Goal: Check status: Check status

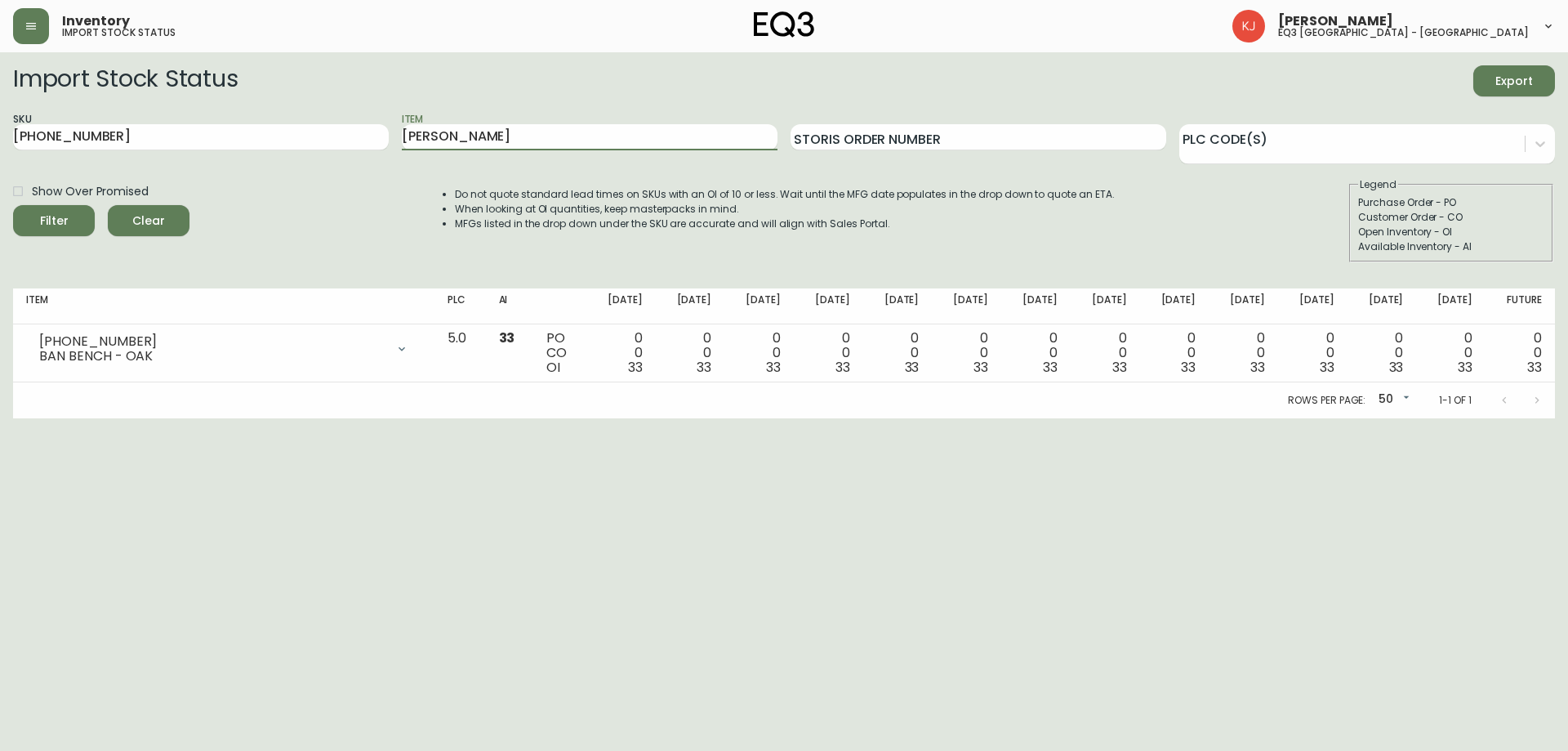
type input "[PERSON_NAME]"
click at [13, 205] on button "Filter" at bounding box center [53, 220] width 81 height 31
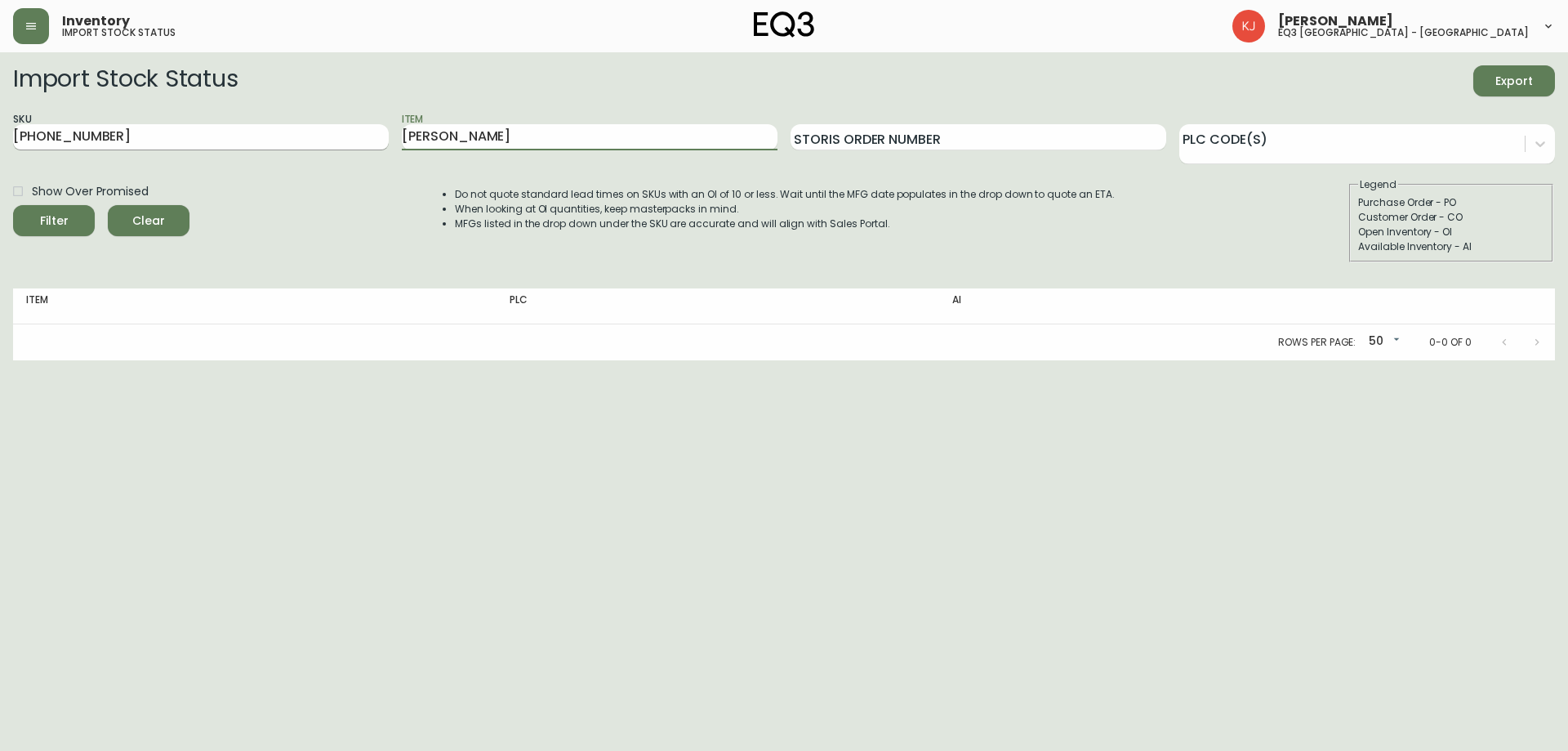
click at [132, 138] on input "[PHONE_NUMBER]" at bounding box center [201, 138] width 376 height 26
click at [13, 205] on button "Filter" at bounding box center [53, 220] width 81 height 31
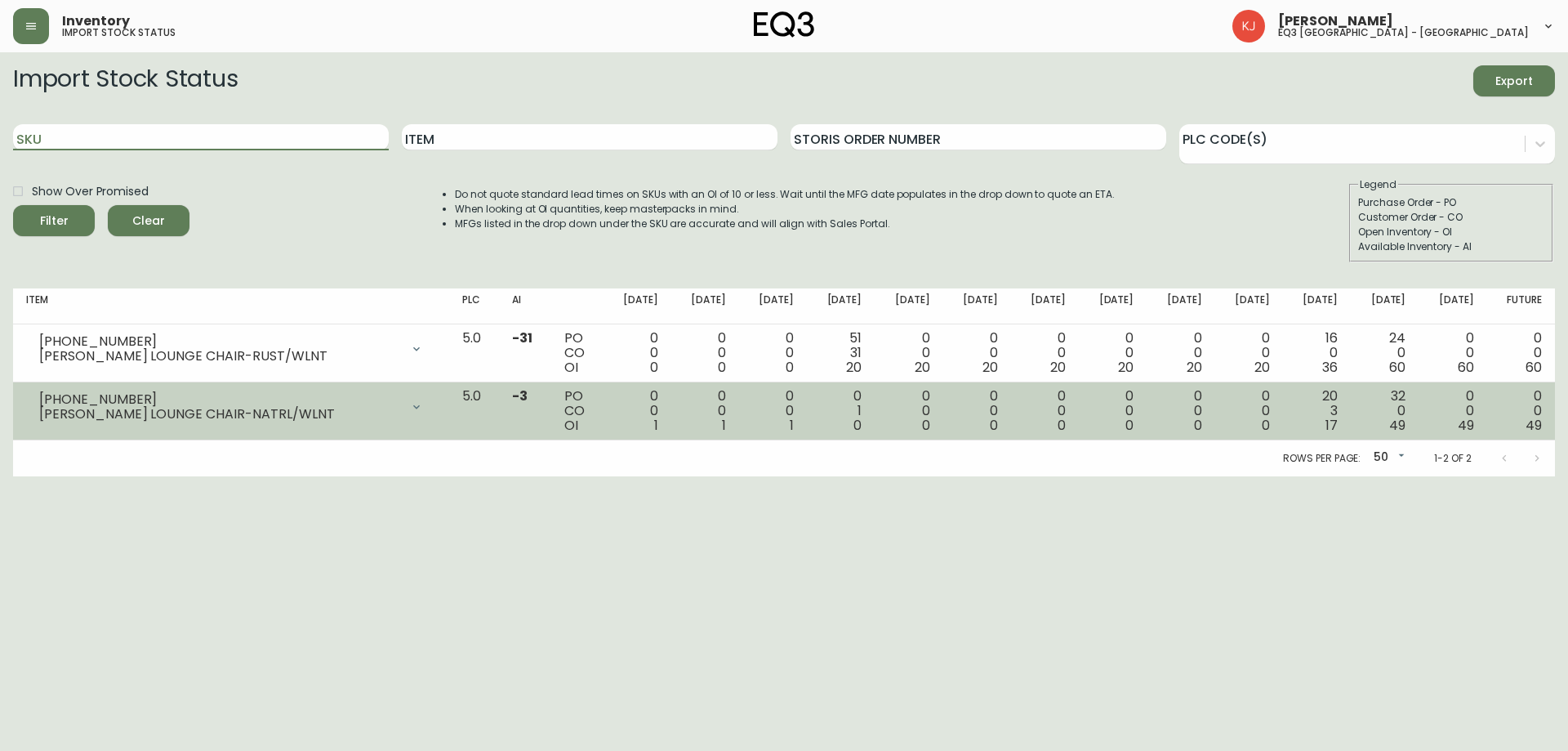
click at [657, 422] on div "0 0 1" at bounding box center [637, 411] width 42 height 44
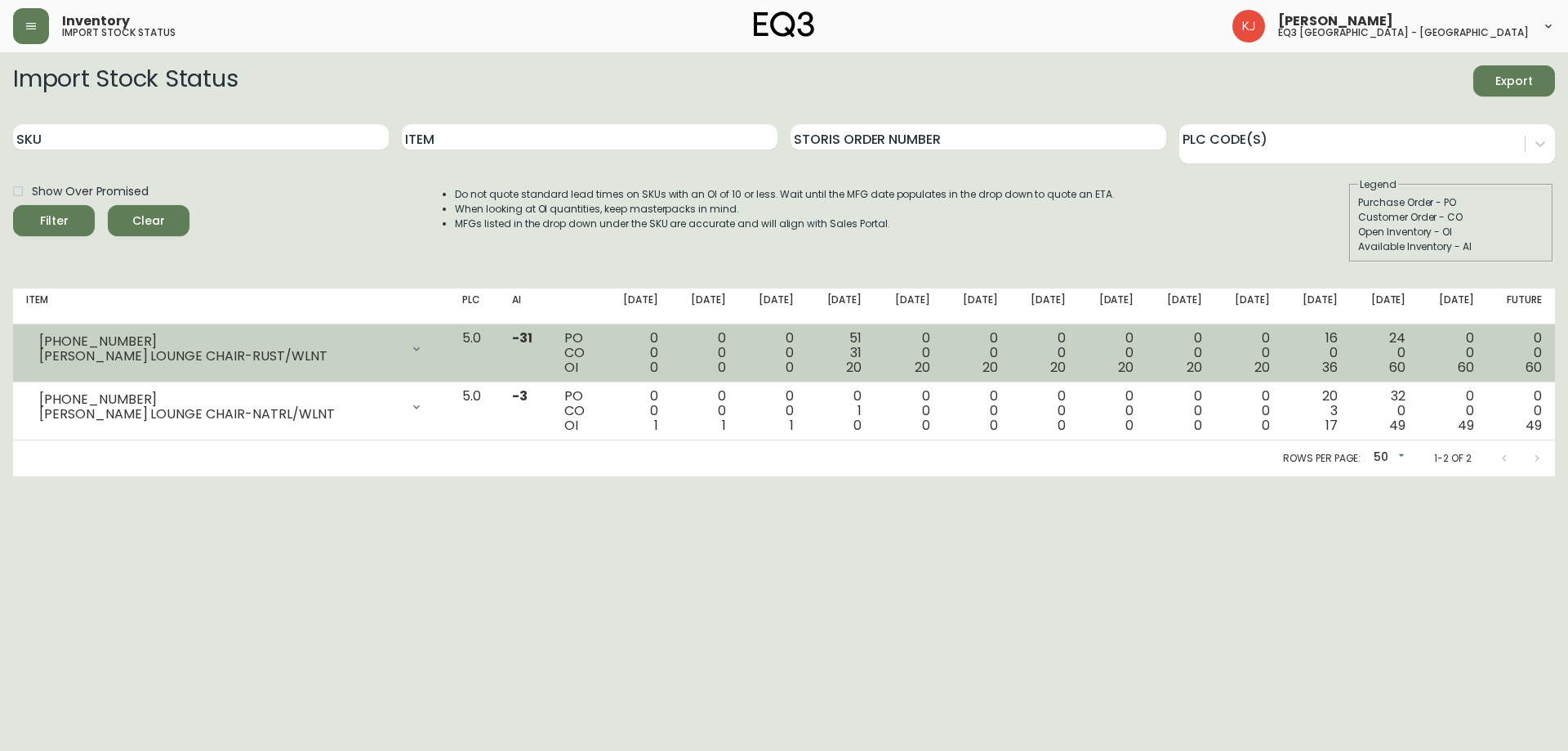
click at [550, 379] on td "-31" at bounding box center [525, 353] width 52 height 58
click at [423, 351] on icon at bounding box center [416, 349] width 13 height 13
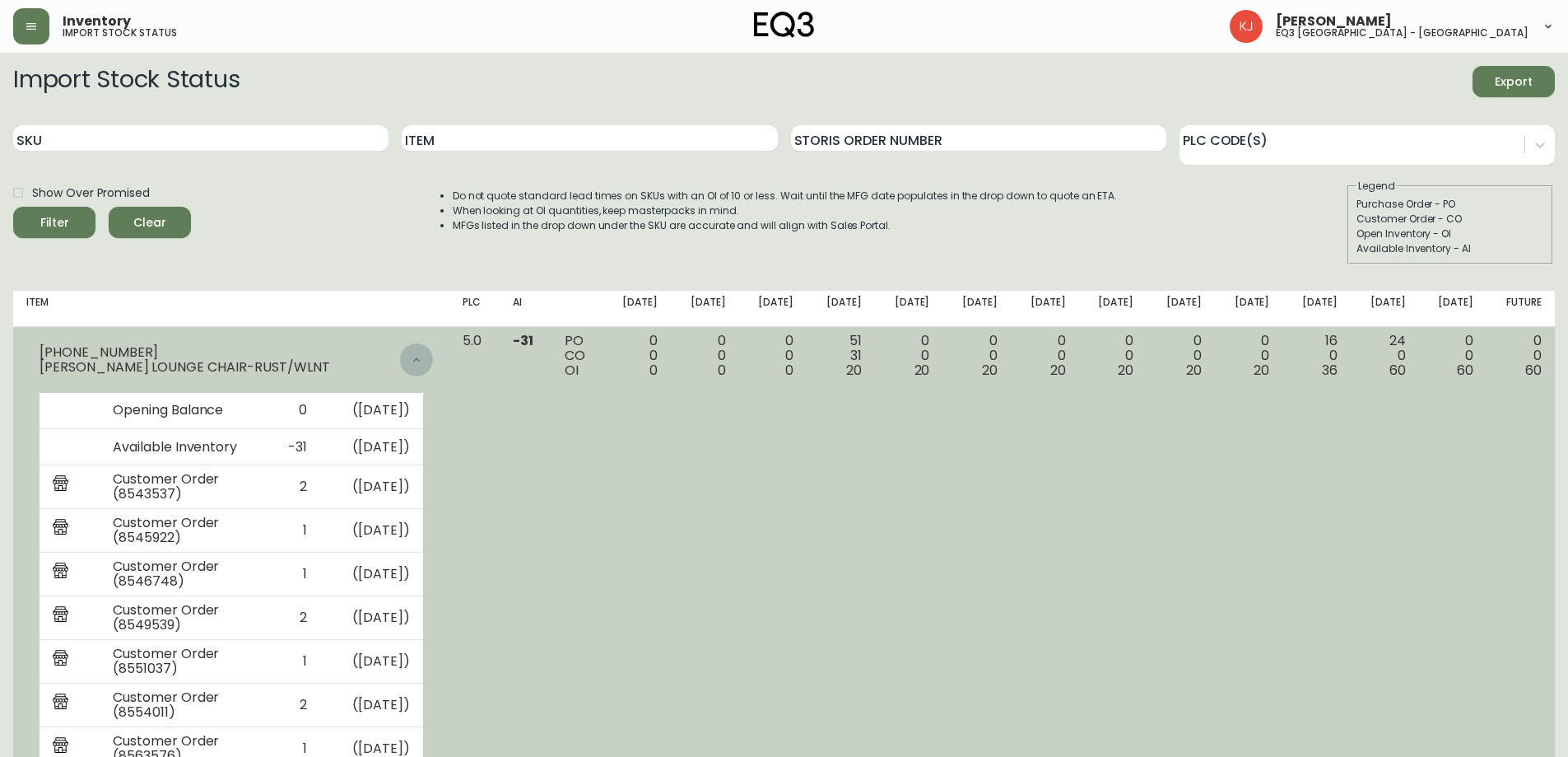
click at [433, 353] on div at bounding box center [416, 360] width 33 height 33
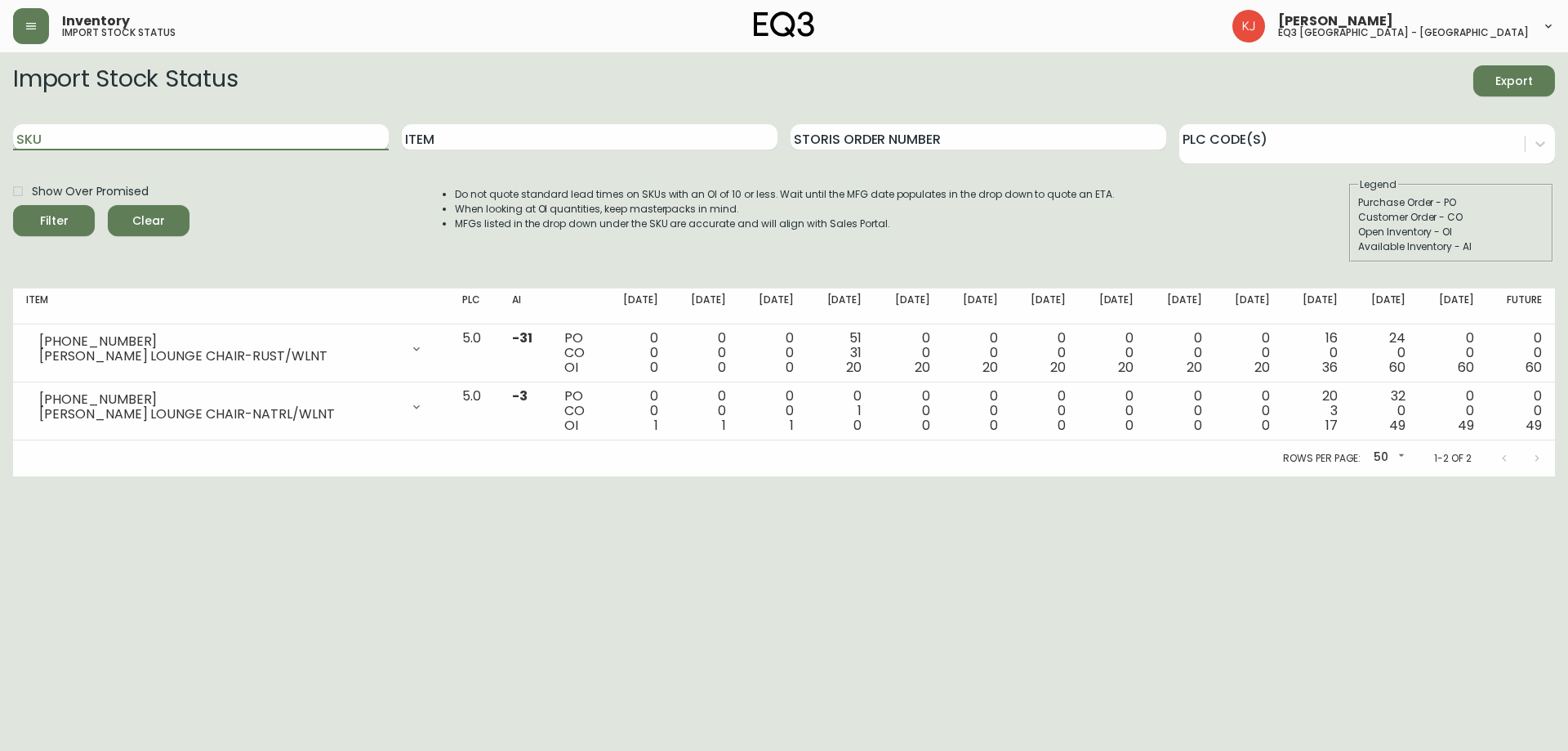
click at [264, 132] on input "SKU" at bounding box center [201, 138] width 376 height 26
